Goal: Task Accomplishment & Management: Manage account settings

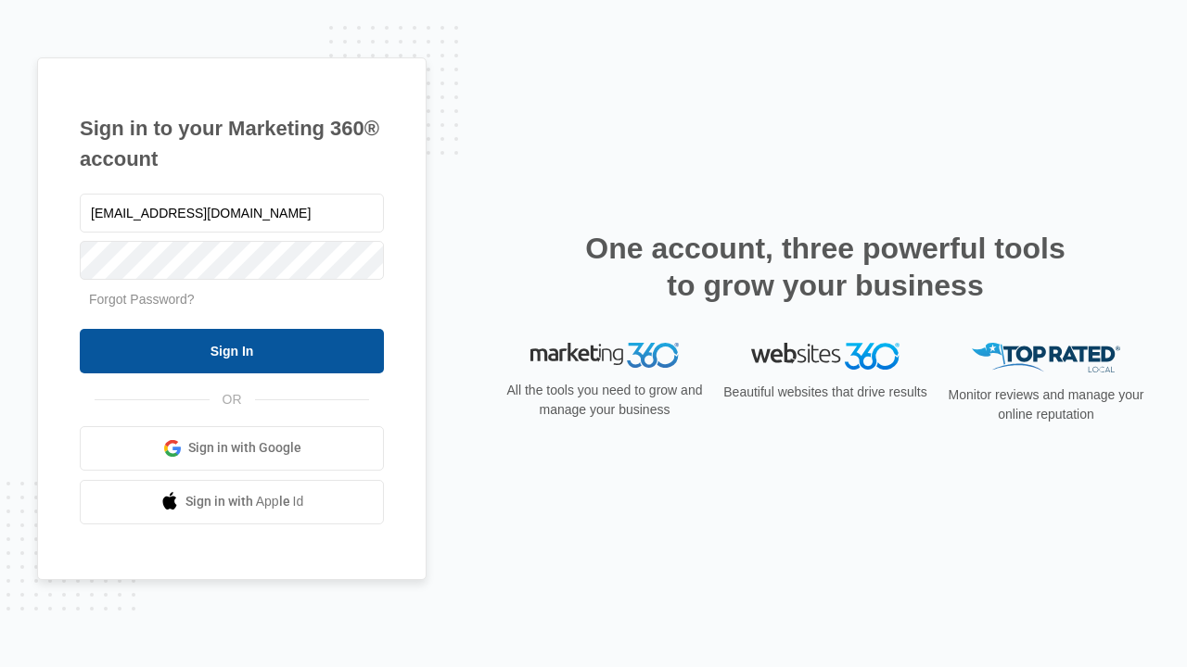
click at [232, 350] on input "Sign In" at bounding box center [232, 351] width 304 height 44
